Goal: Task Accomplishment & Management: Complete application form

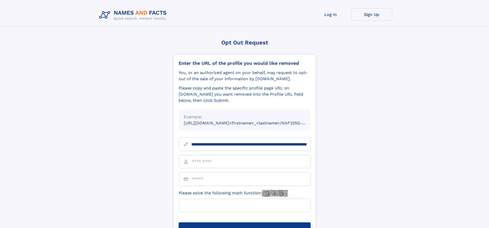
scroll to position [0, 60]
type input "**********"
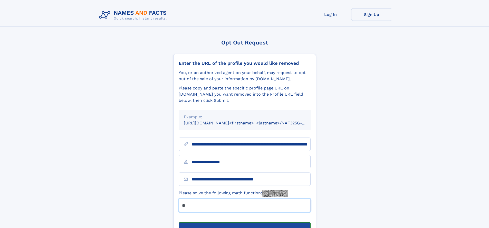
type input "**"
click at [244, 222] on button "Submit Opt Out Request" at bounding box center [245, 230] width 132 height 16
